Goal: Find specific page/section: Find specific page/section

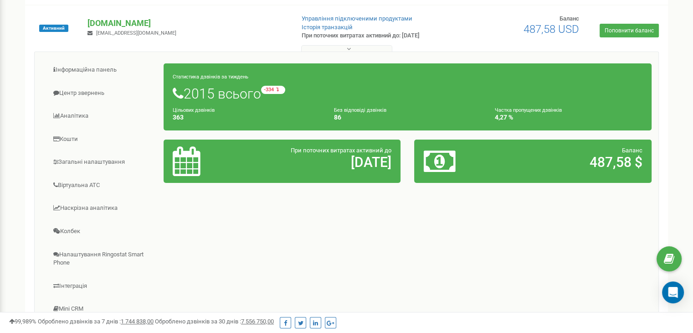
scroll to position [137, 0]
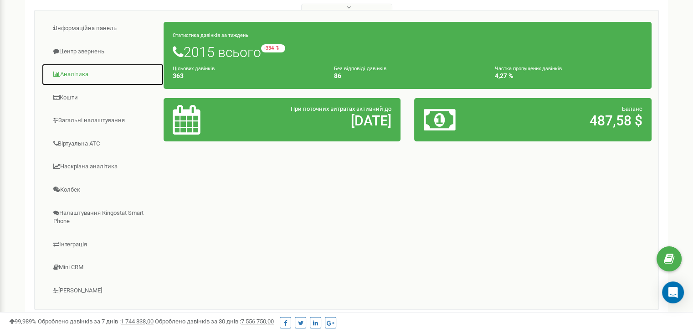
click at [86, 70] on link "Аналiтика" at bounding box center [102, 74] width 123 height 22
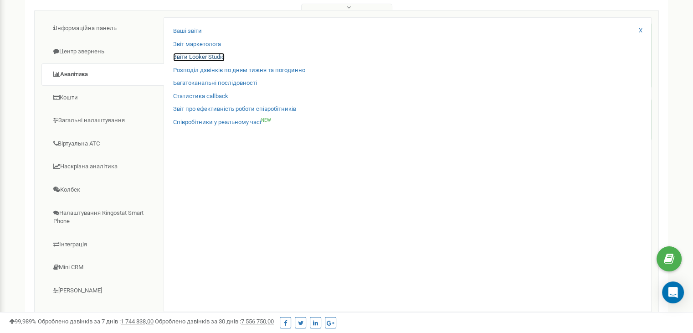
click at [199, 60] on link "Звіти Looker Studio" at bounding box center [198, 57] width 51 height 9
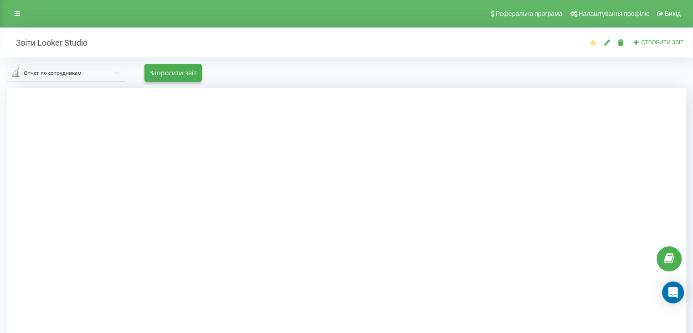
click at [51, 75] on div "Отчет по сотрудникам" at bounding box center [53, 73] width 58 height 10
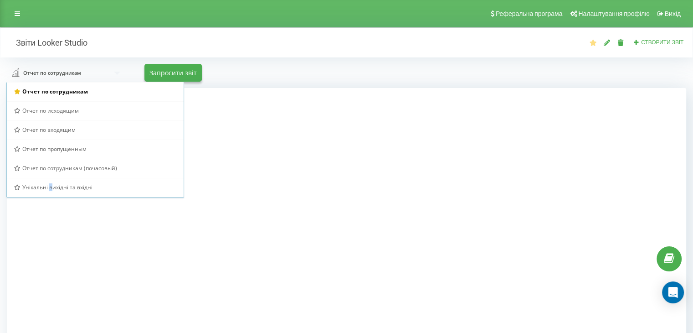
click at [51, 183] on span "Унікальні вихідні та вхідні" at bounding box center [57, 187] width 70 height 8
